Goal: Register for event/course: Sign up to attend an event or enroll in a course

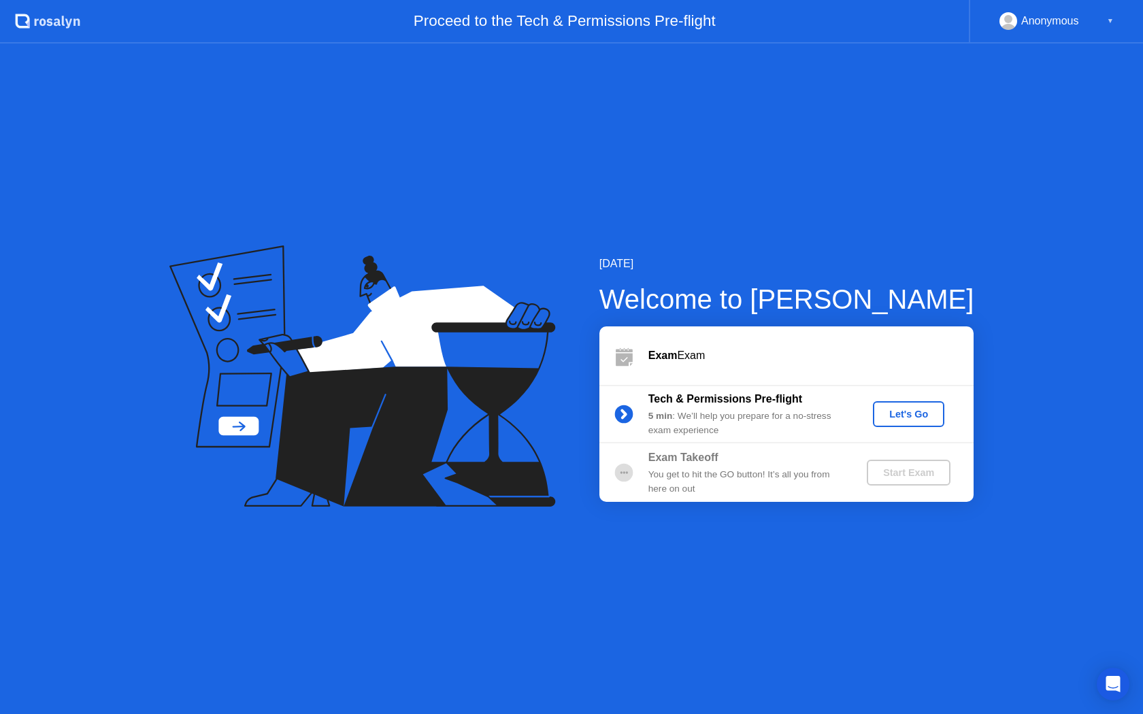
click at [889, 413] on div "Let's Go" at bounding box center [908, 414] width 61 height 11
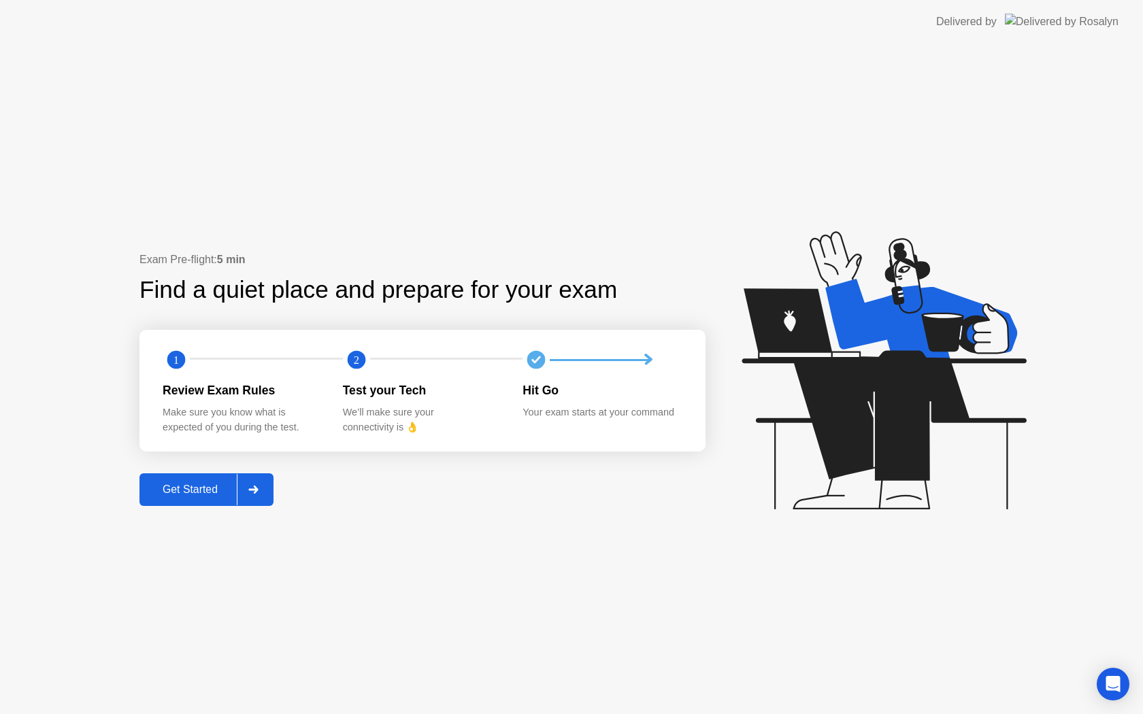
click at [200, 493] on div "Get Started" at bounding box center [190, 490] width 93 height 12
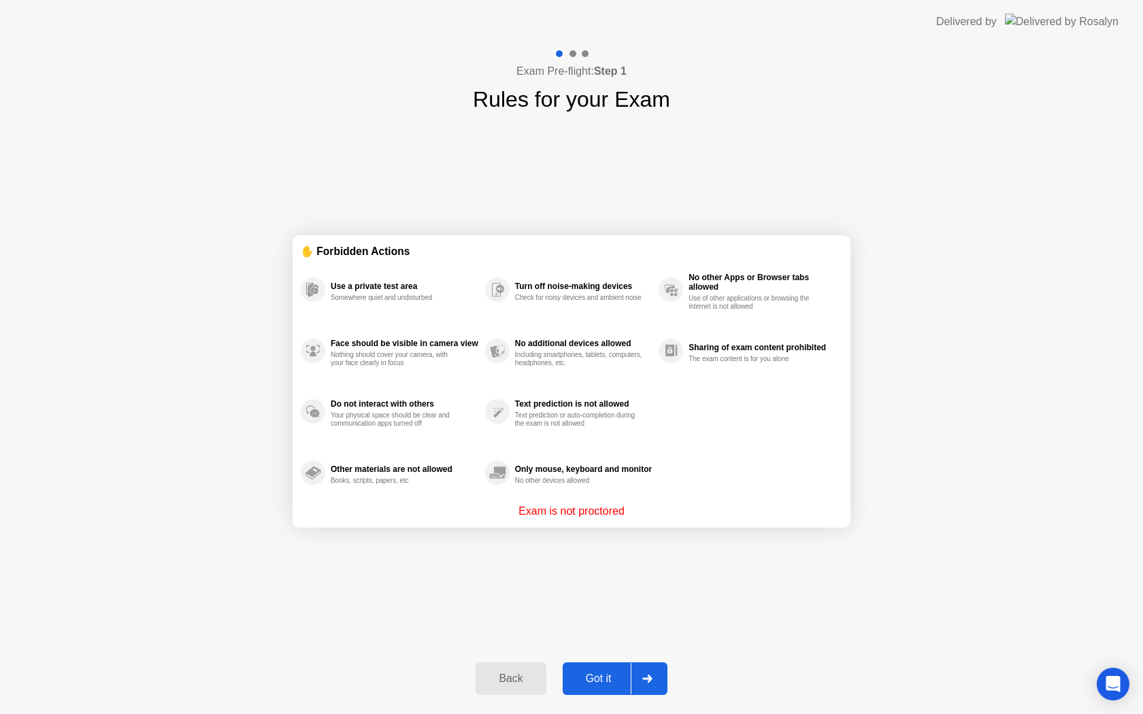
click at [503, 683] on div "Back" at bounding box center [511, 679] width 62 height 12
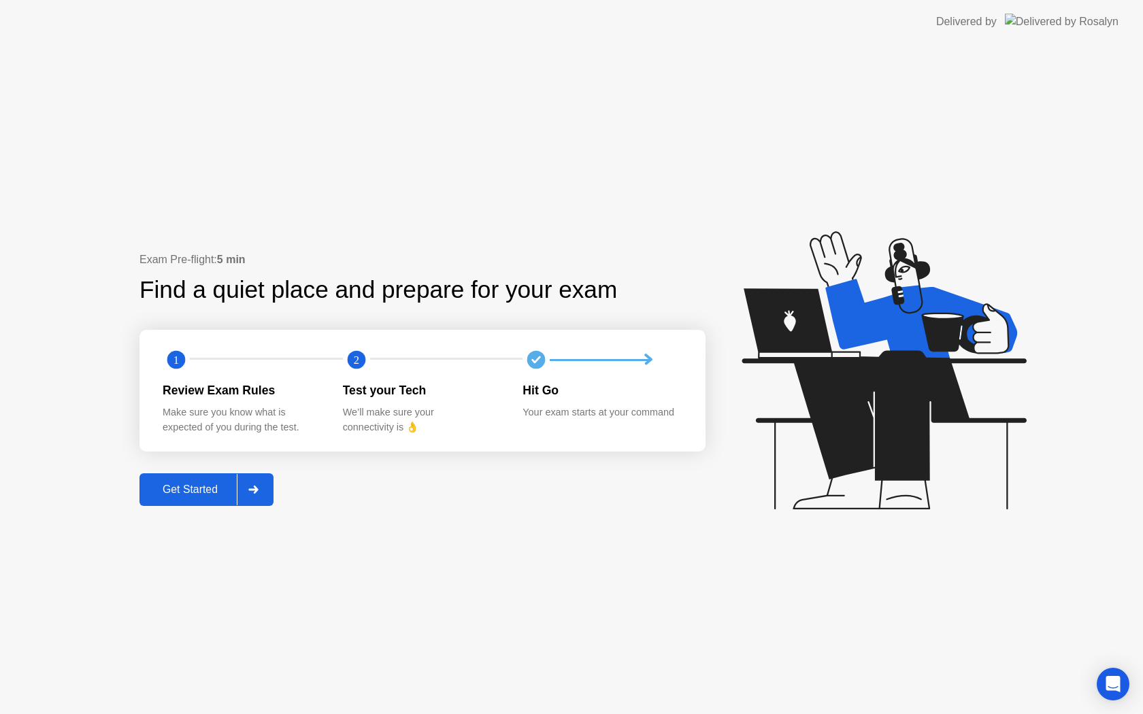
click at [199, 478] on button "Get Started" at bounding box center [206, 490] width 134 height 33
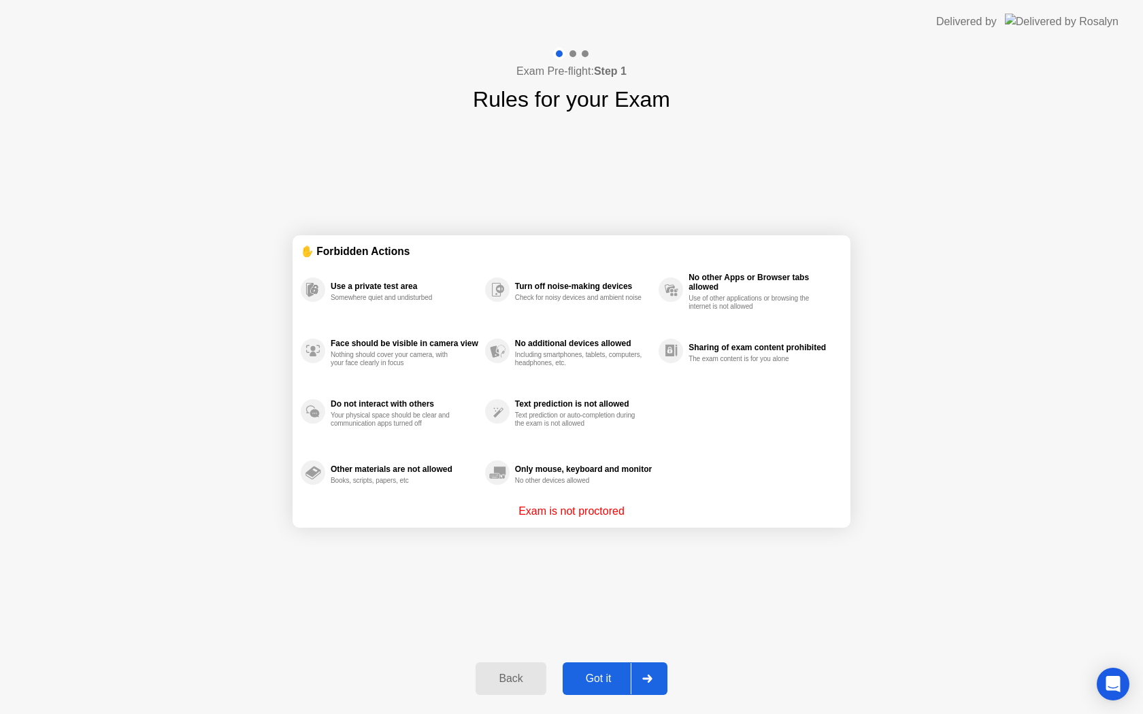
click at [596, 677] on div "Got it" at bounding box center [599, 679] width 64 height 12
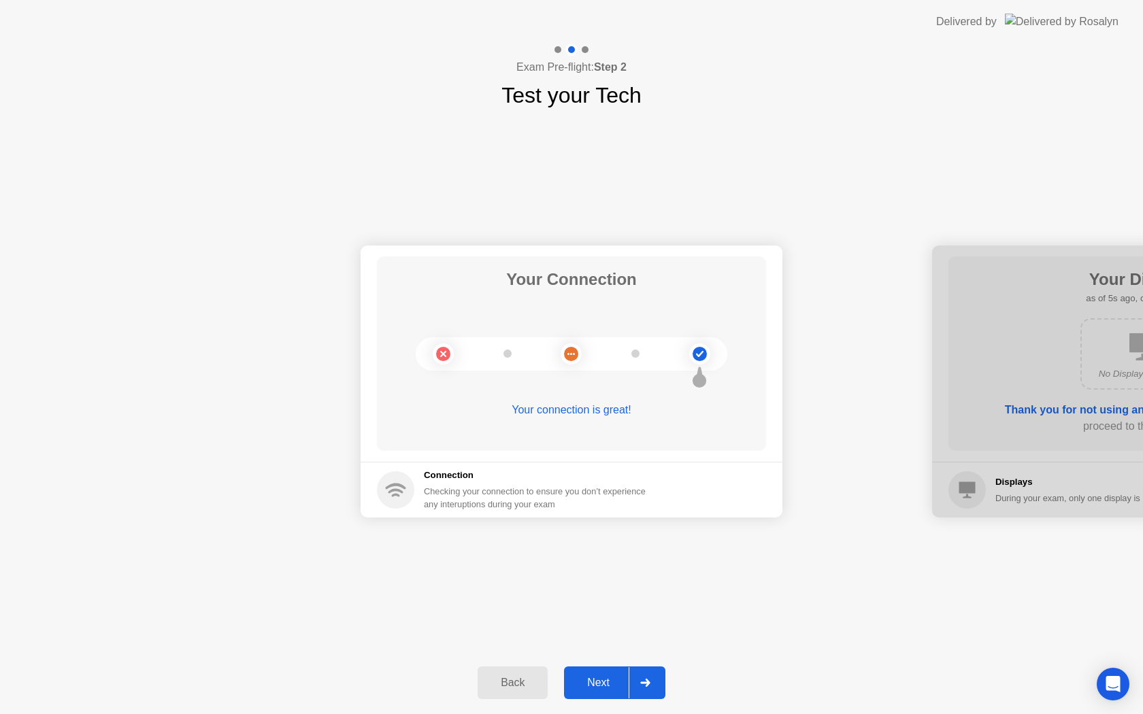
click at [597, 689] on div "Next" at bounding box center [598, 683] width 61 height 12
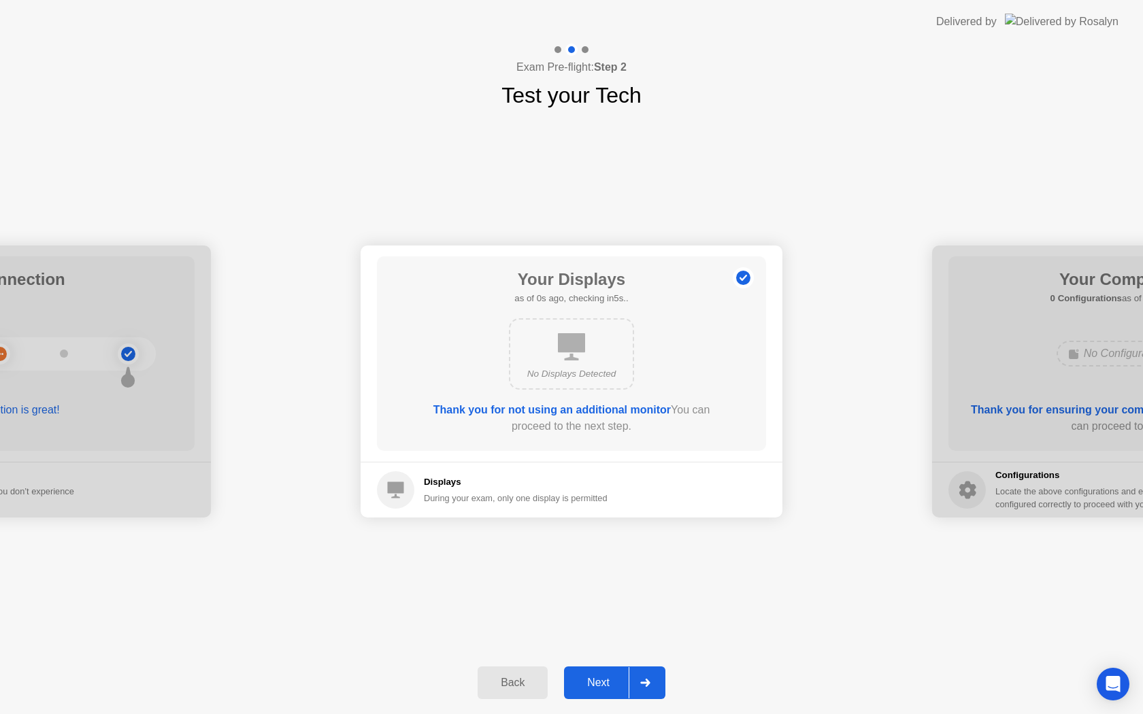
click at [592, 685] on div "Next" at bounding box center [598, 683] width 61 height 12
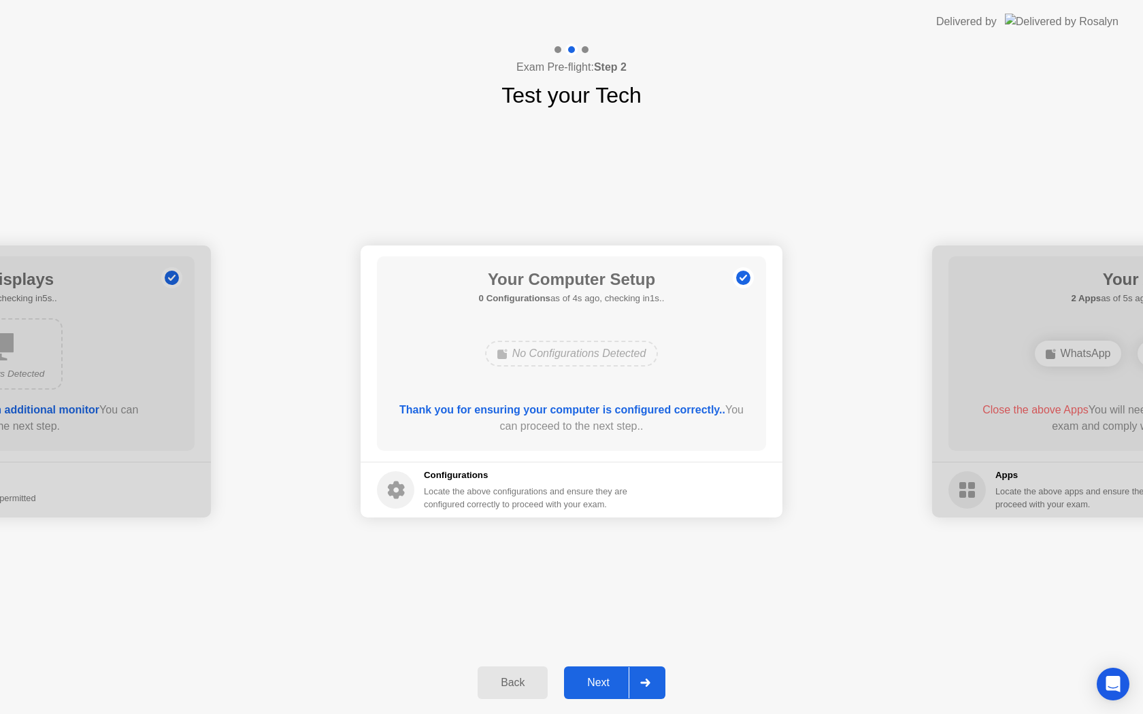
click at [592, 685] on div "Next" at bounding box center [598, 683] width 61 height 12
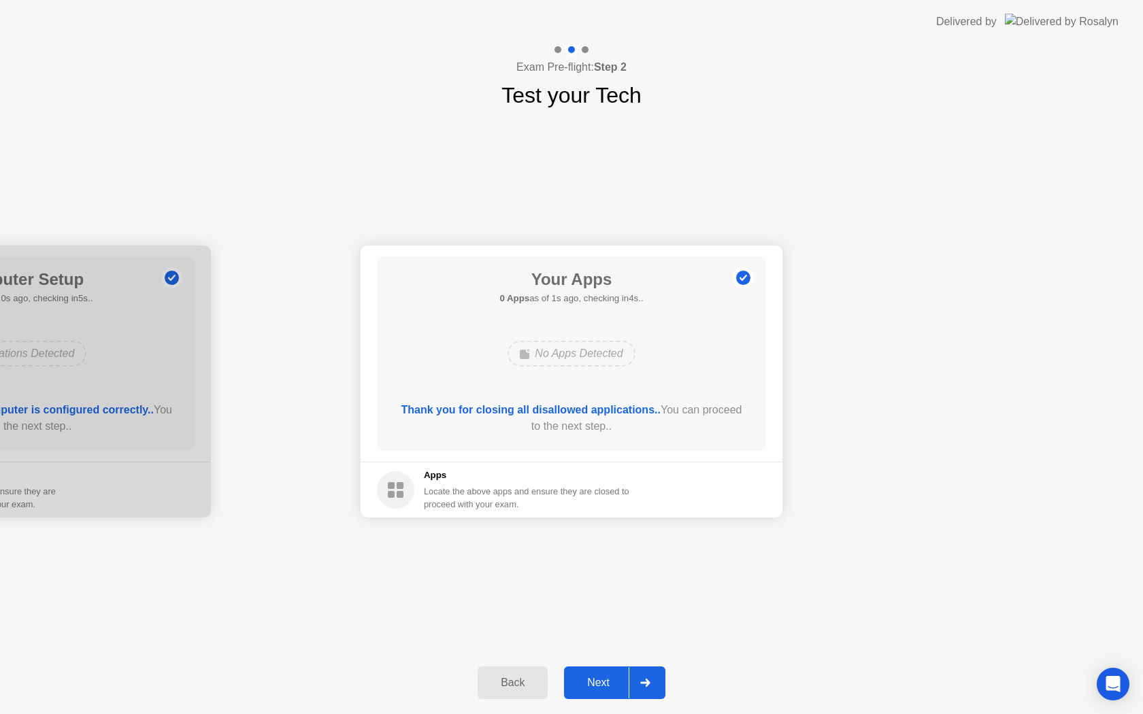
click at [596, 691] on button "Next" at bounding box center [614, 683] width 101 height 33
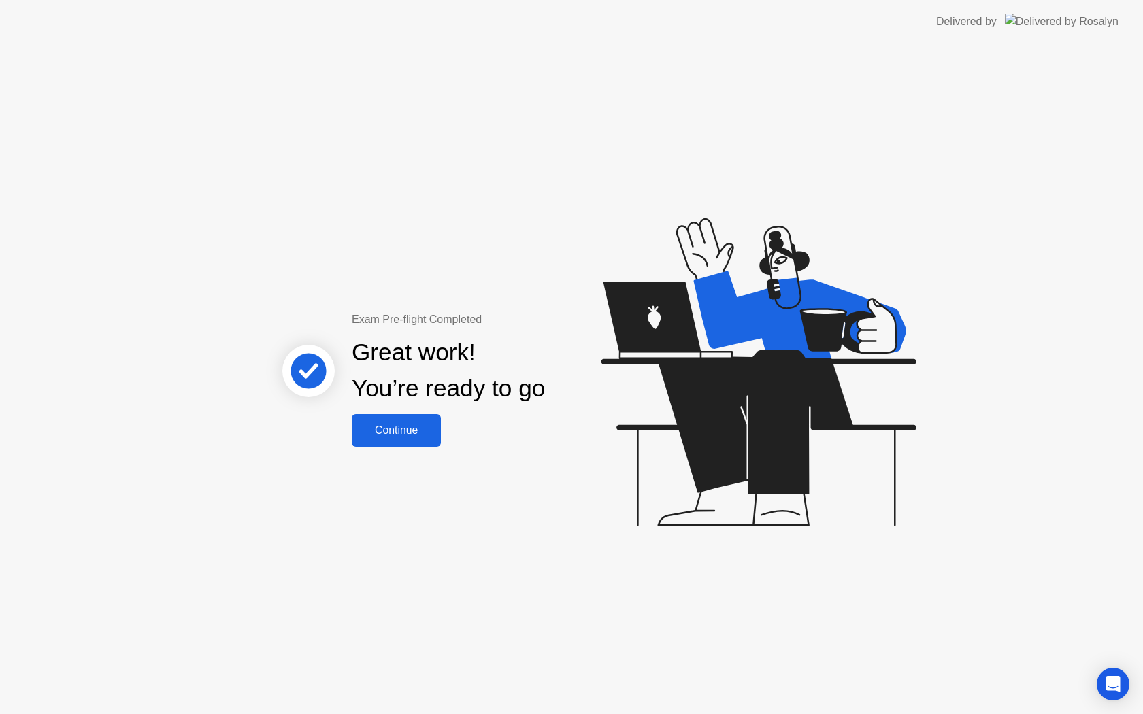
click at [422, 446] on button "Continue" at bounding box center [396, 430] width 89 height 33
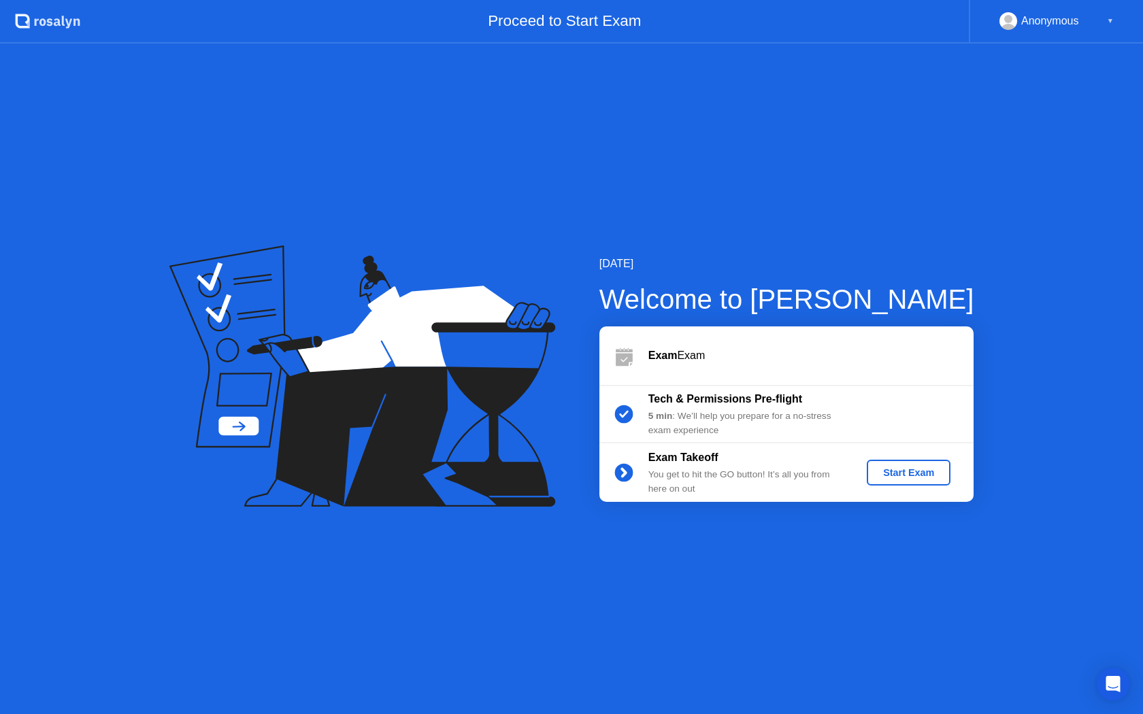
click at [890, 477] on div "Start Exam" at bounding box center [908, 472] width 73 height 11
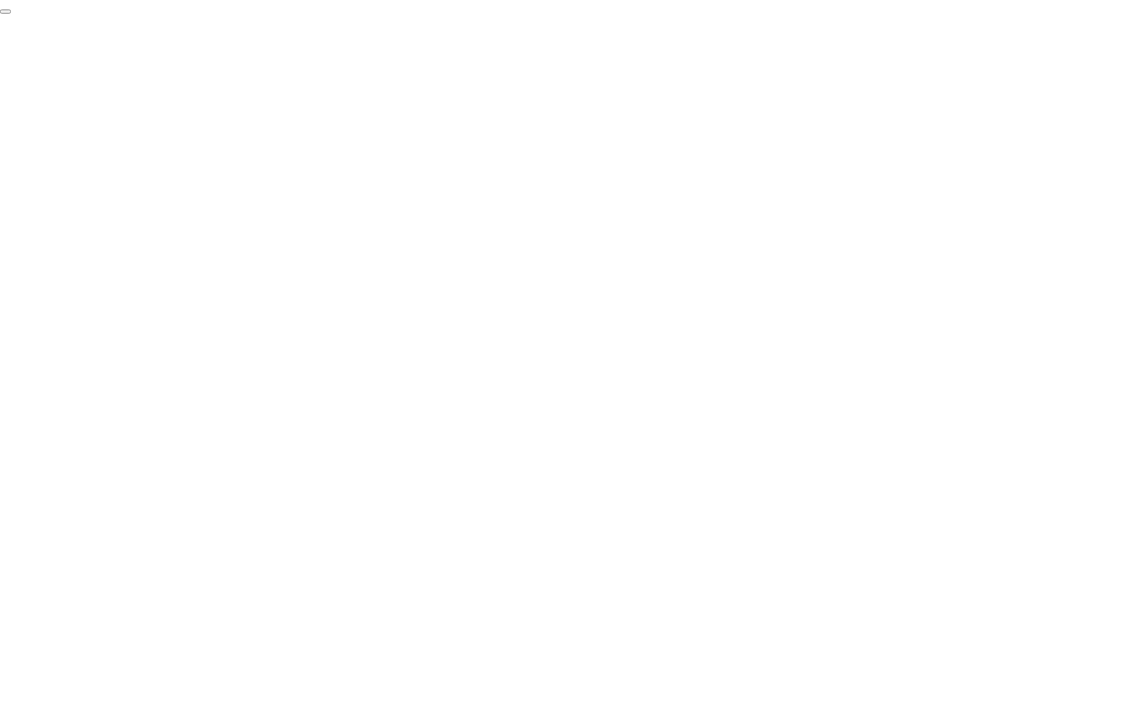
click div "End Proctoring Session"
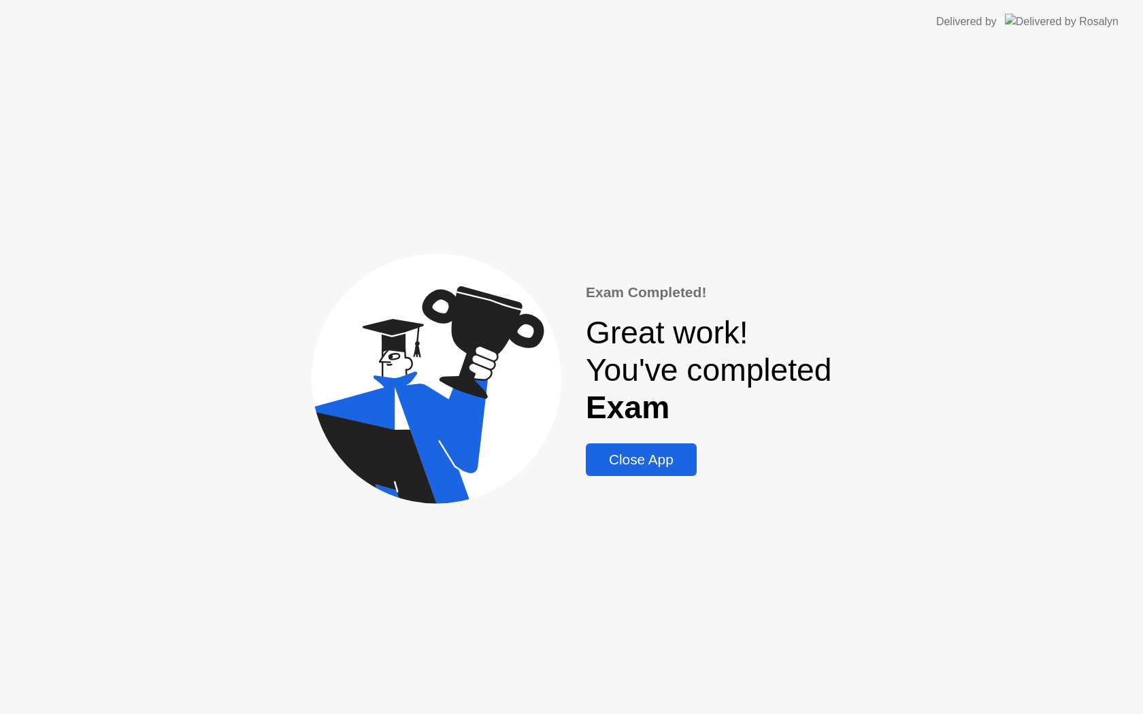
click at [632, 461] on div "Close App" at bounding box center [641, 460] width 103 height 16
